Goal: Information Seeking & Learning: Learn about a topic

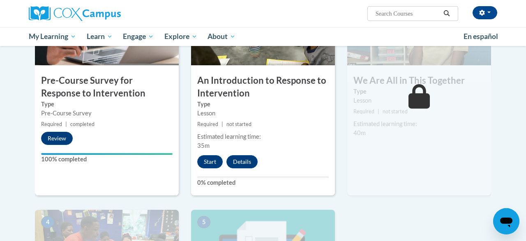
scroll to position [241, 0]
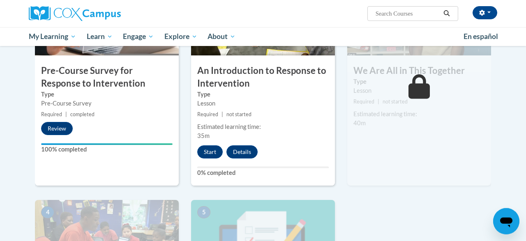
click at [206, 160] on div "2 An Introduction to Response to Intervention Type Lesson Required | not starte…" at bounding box center [263, 79] width 144 height 212
click at [207, 156] on button "Start" at bounding box center [209, 151] width 25 height 13
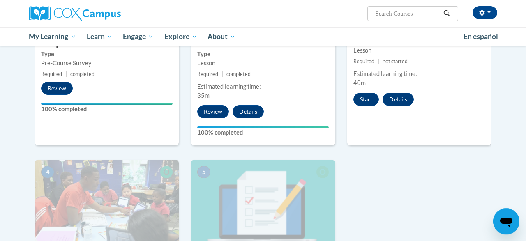
scroll to position [276, 0]
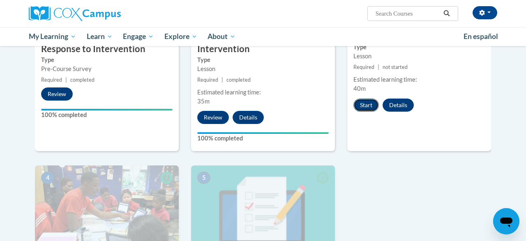
click at [369, 101] on button "Start" at bounding box center [365, 105] width 25 height 13
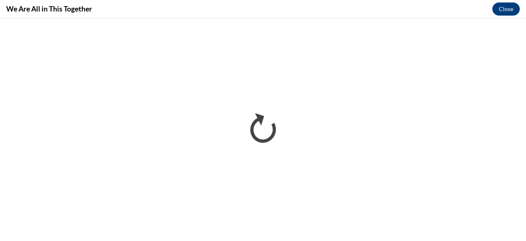
scroll to position [0, 0]
